Goal: Find specific page/section: Find specific page/section

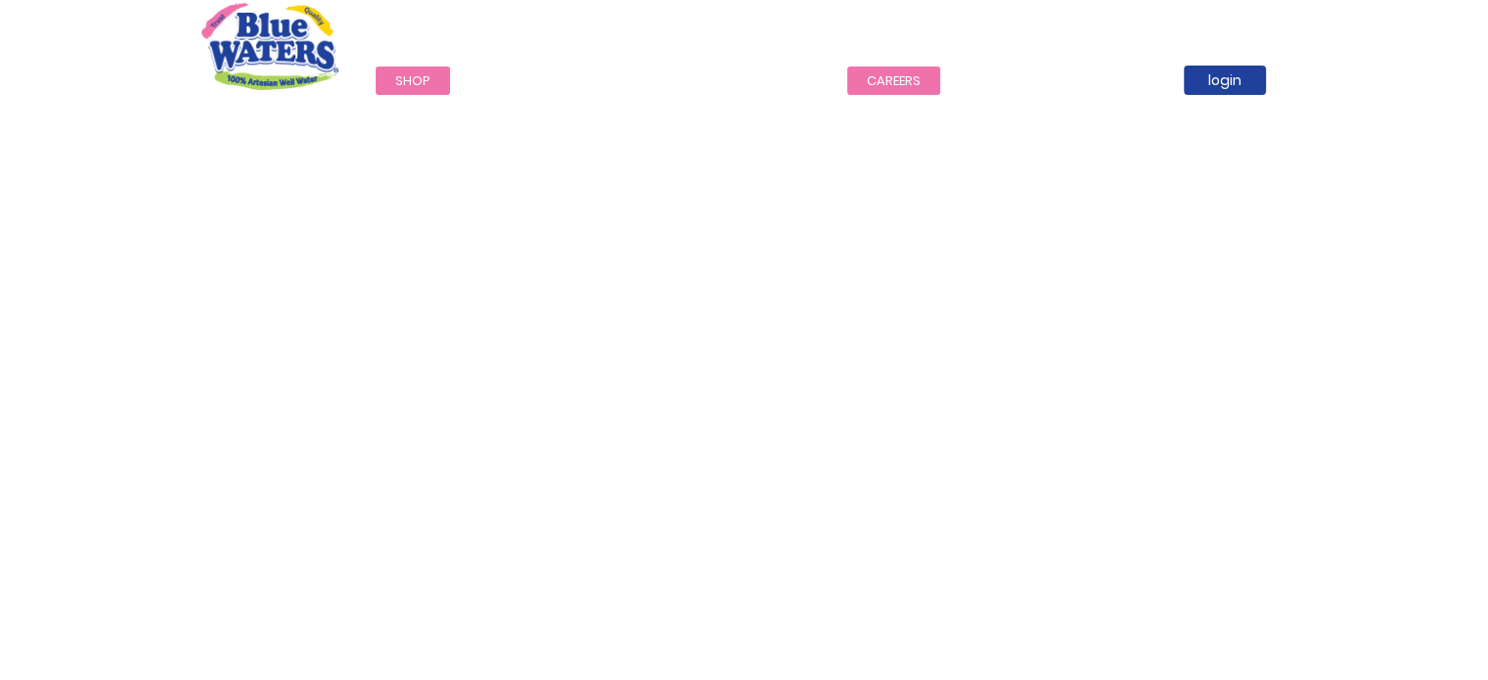
click at [908, 77] on link "careers" at bounding box center [893, 81] width 93 height 28
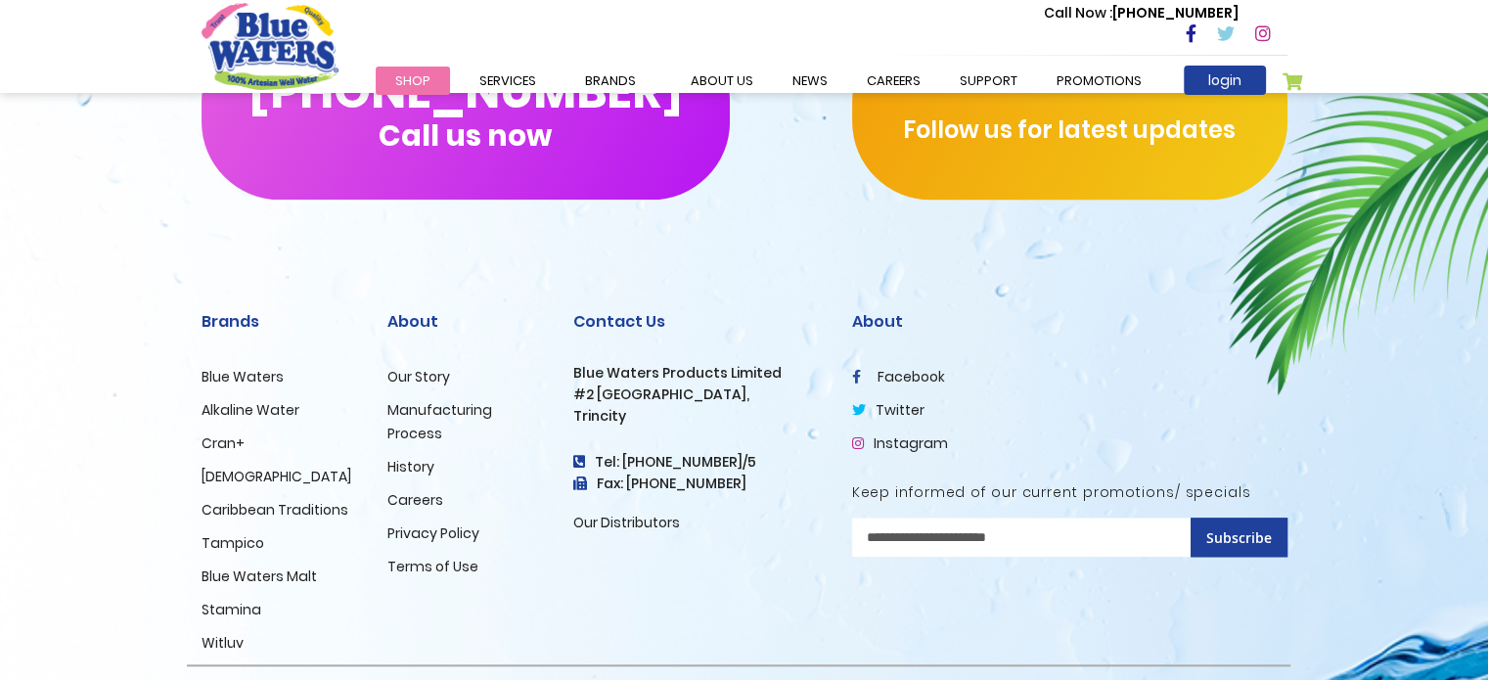
scroll to position [2029, 0]
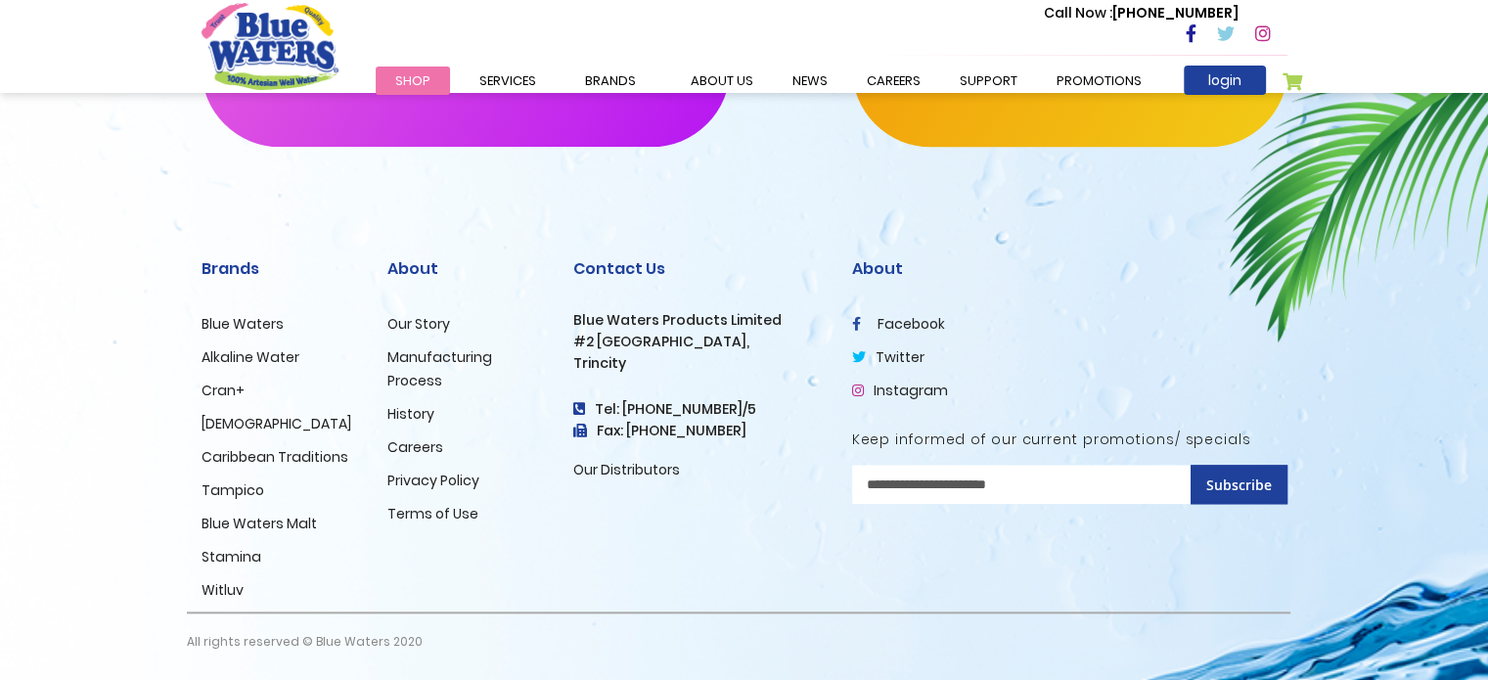
click at [405, 447] on link "Careers" at bounding box center [415, 447] width 56 height 20
